Goal: Task Accomplishment & Management: Complete application form

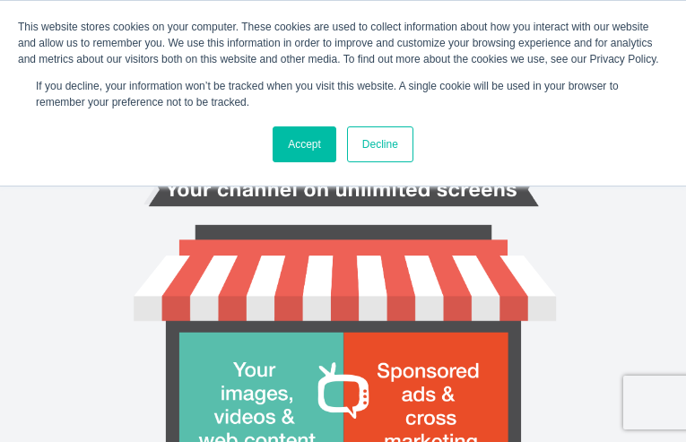
type input "lvvBXOLGiGzabd"
type input "jacquelynckelly@gmail.com"
type input "jkrqvTQRadoRYW"
type input "ZkHnPkUeRRwh"
type input "gvFYfgWuQITtfe"
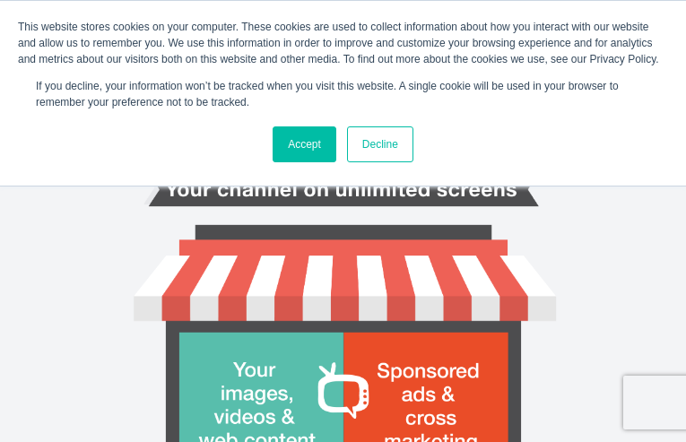
type input "QlwwtNSTCOuPzZ"
type input "9891867133"
